Goal: Task Accomplishment & Management: Use online tool/utility

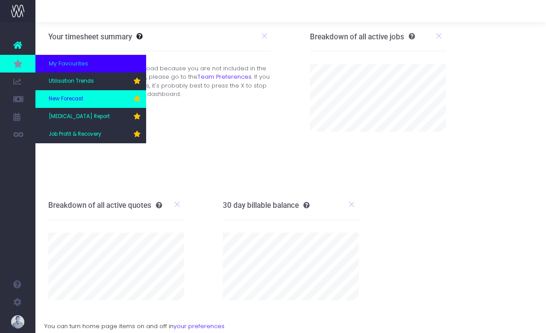
click at [73, 100] on span "New Forecast" at bounding box center [66, 99] width 35 height 8
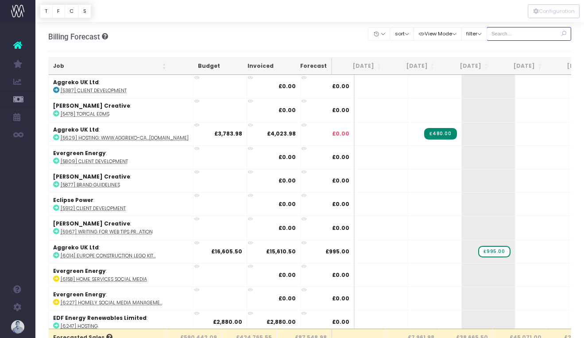
click at [528, 37] on input "text" at bounding box center [528, 34] width 85 height 14
type input "confirmed"
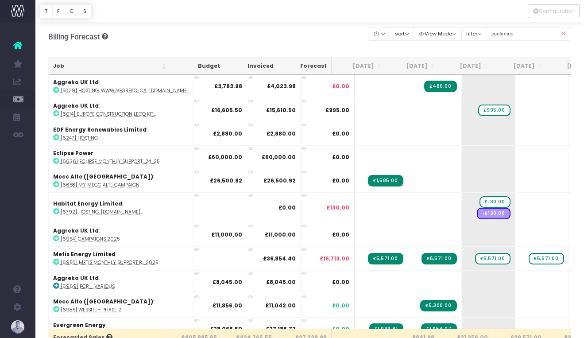
click at [89, 67] on th "Job" at bounding box center [110, 66] width 122 height 17
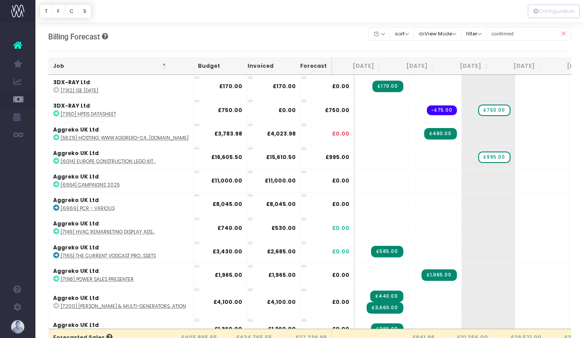
click at [545, 35] on icon at bounding box center [562, 34] width 15 height 18
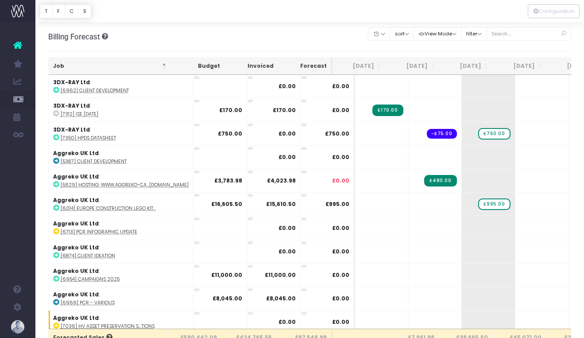
click at [545, 34] on icon at bounding box center [562, 34] width 15 height 18
click at [59, 68] on th "Job" at bounding box center [110, 66] width 122 height 17
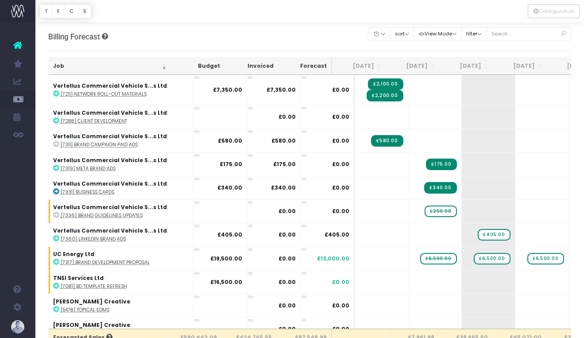
click at [59, 68] on th "Job" at bounding box center [110, 66] width 122 height 17
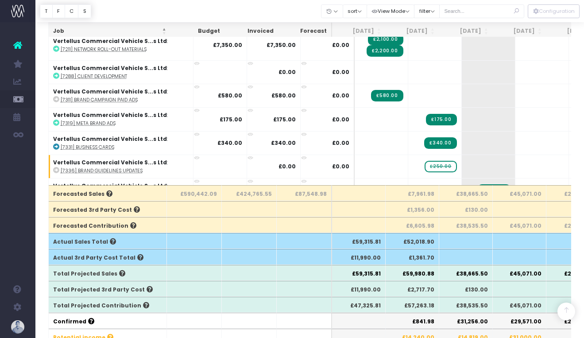
scroll to position [137, 0]
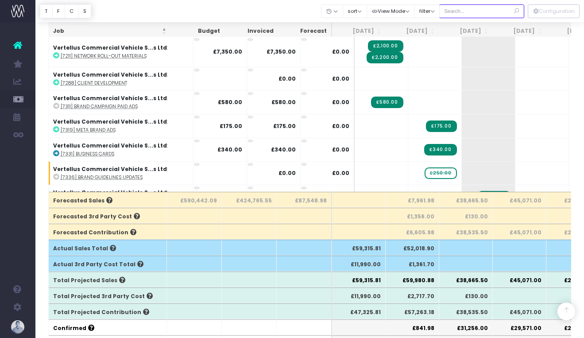
click at [476, 11] on input "text" at bounding box center [481, 11] width 85 height 14
type input "potential"
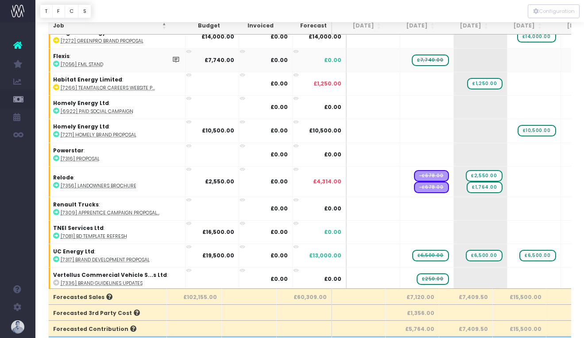
scroll to position [0, 0]
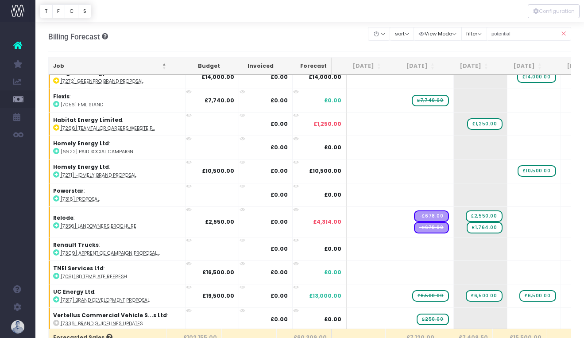
click at [66, 66] on th "Job" at bounding box center [110, 66] width 122 height 17
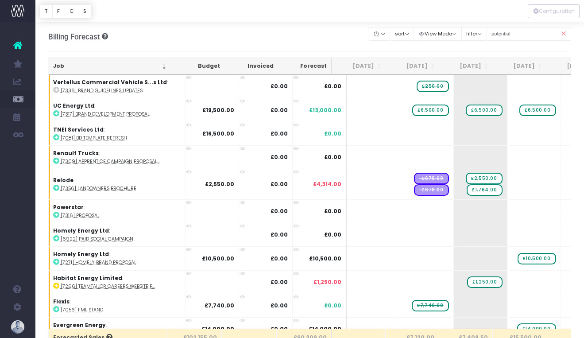
click at [66, 70] on th "Job" at bounding box center [110, 66] width 122 height 17
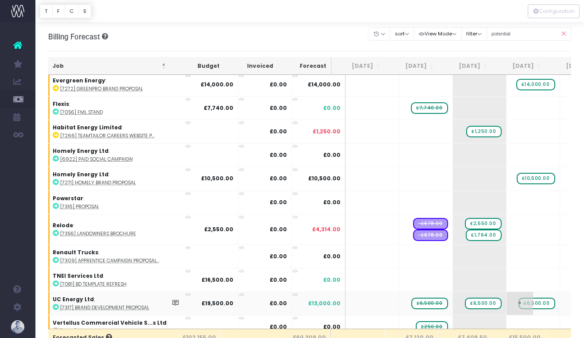
scroll to position [545, 1]
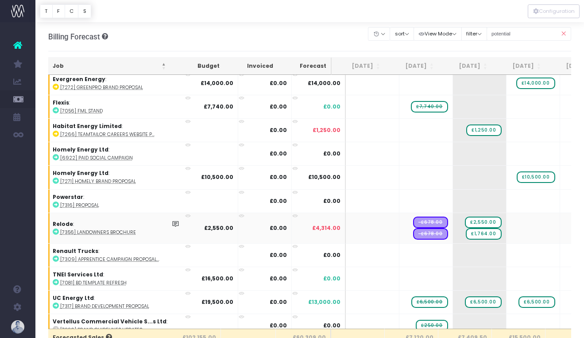
click at [111, 229] on abbr "[7356] Landowners Brochure" at bounding box center [98, 232] width 76 height 7
